Goal: Information Seeking & Learning: Learn about a topic

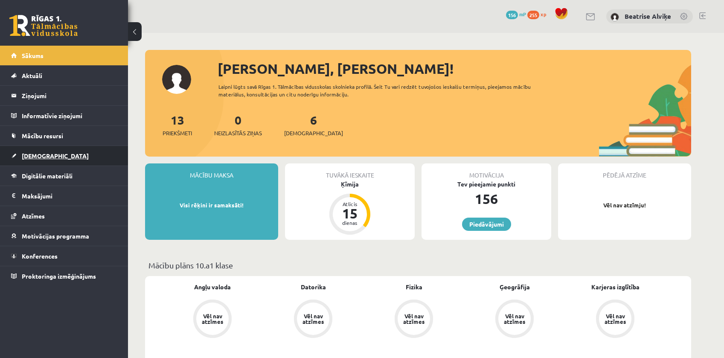
click at [55, 164] on link "[DEMOGRAPHIC_DATA]" at bounding box center [64, 156] width 106 height 20
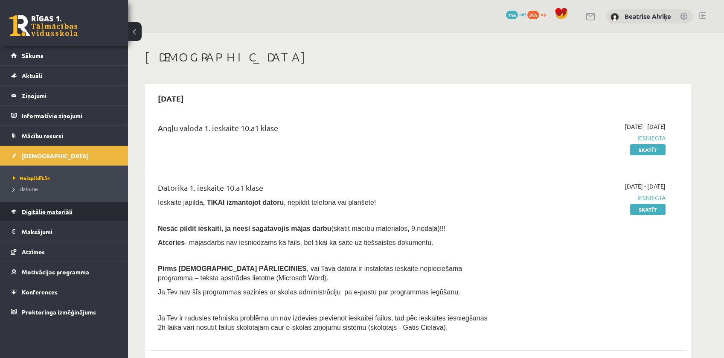
click at [49, 209] on span "Digitālie materiāli" at bounding box center [47, 212] width 51 height 8
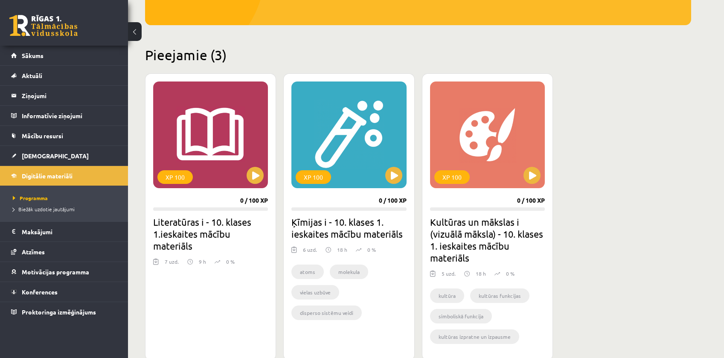
scroll to position [171, 0]
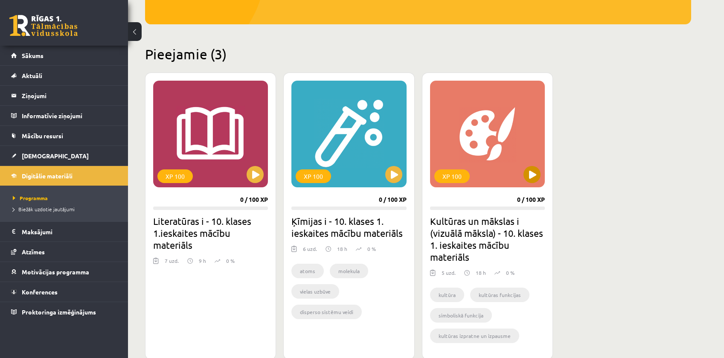
click at [532, 131] on div "XP 100" at bounding box center [487, 134] width 115 height 107
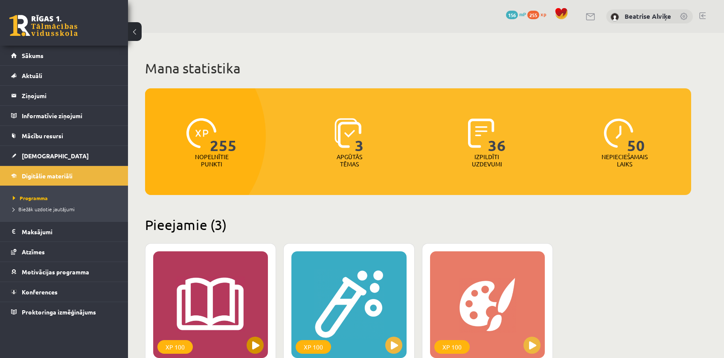
scroll to position [171, 0]
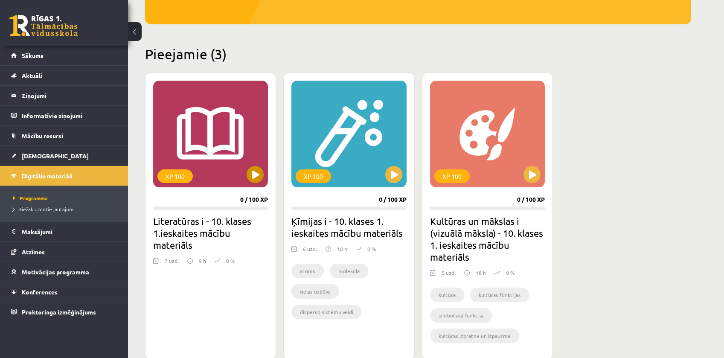
click at [203, 147] on div "XP 100" at bounding box center [210, 134] width 115 height 107
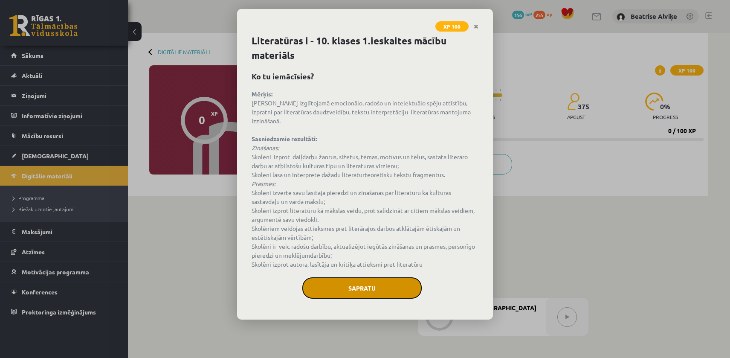
click at [369, 282] on button "Sapratu" at bounding box center [361, 287] width 119 height 21
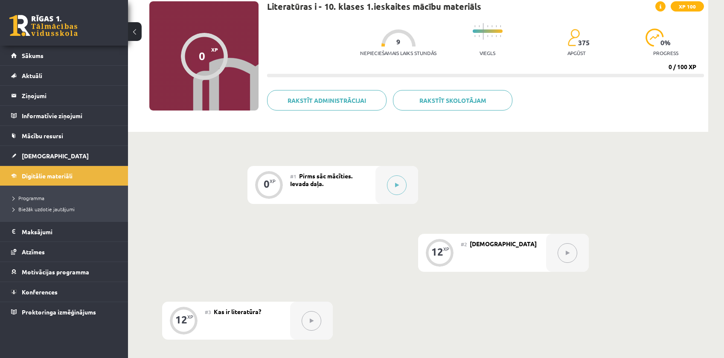
scroll to position [43, 0]
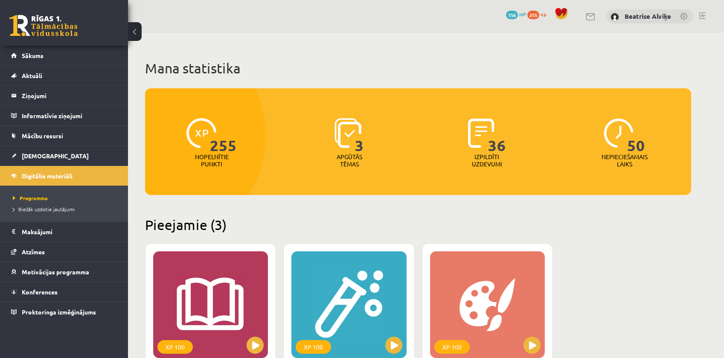
scroll to position [171, 0]
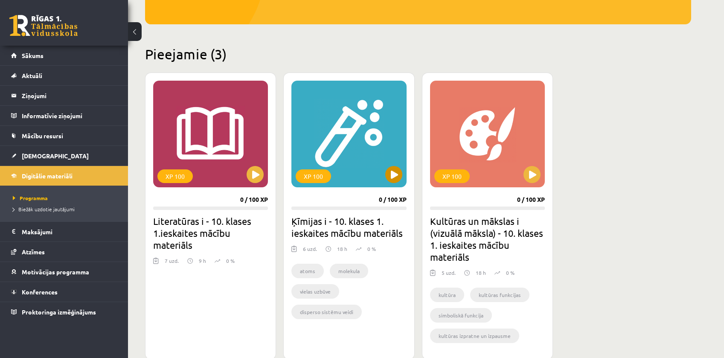
click at [351, 133] on div "XP 100" at bounding box center [348, 134] width 115 height 107
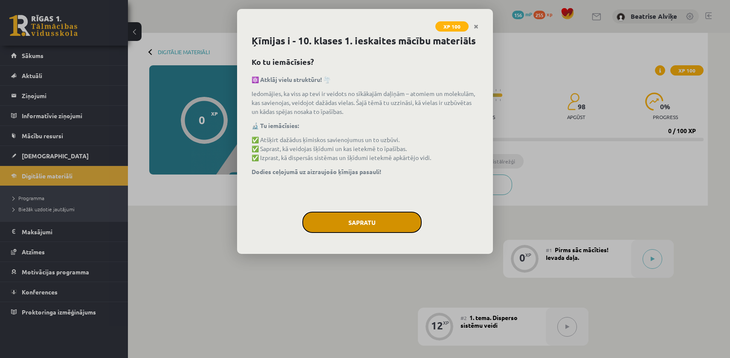
click at [390, 222] on button "Sapratu" at bounding box center [361, 221] width 119 height 21
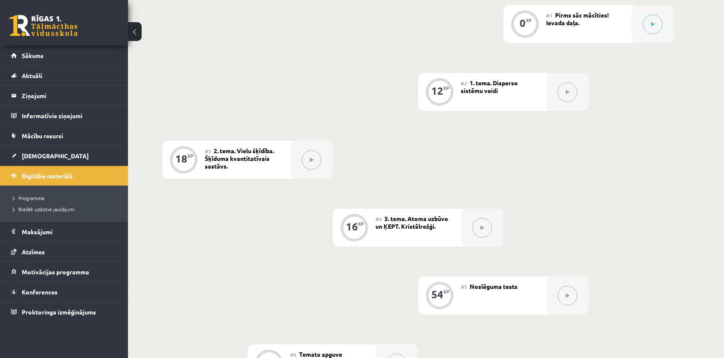
scroll to position [238, 0]
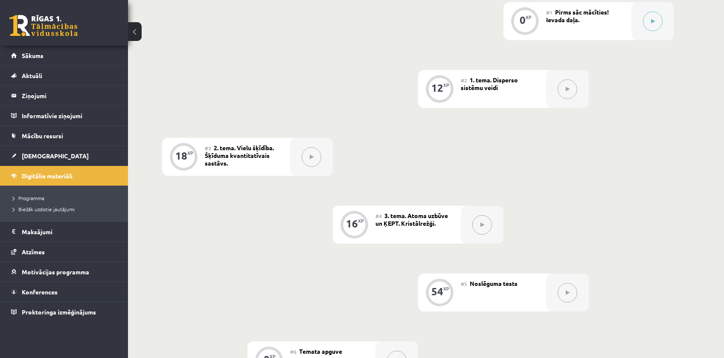
click at [476, 161] on div "0 XP #1 Pirms sāc mācīties! Ievada daļa. 12 XP #2 1. tema. Disperso sistēmu vei…" at bounding box center [418, 190] width 512 height 377
